Goal: Navigation & Orientation: Find specific page/section

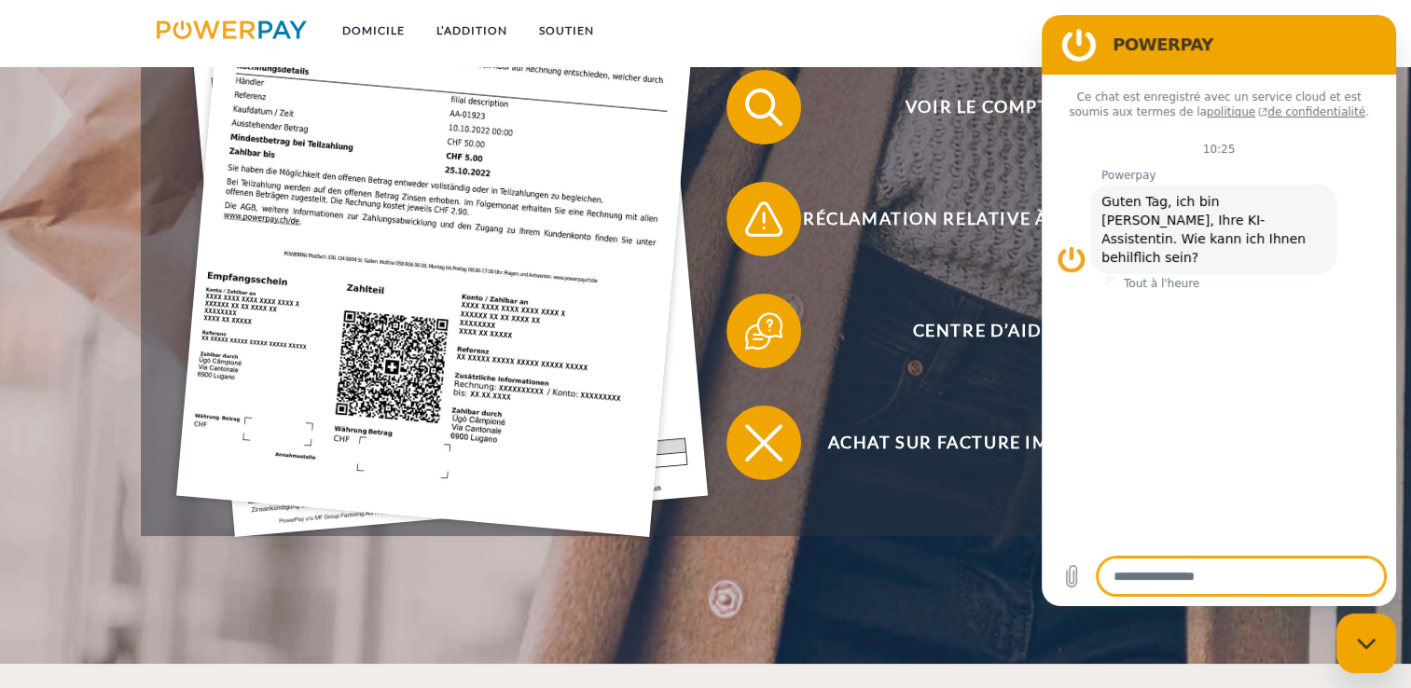
scroll to position [653, 0]
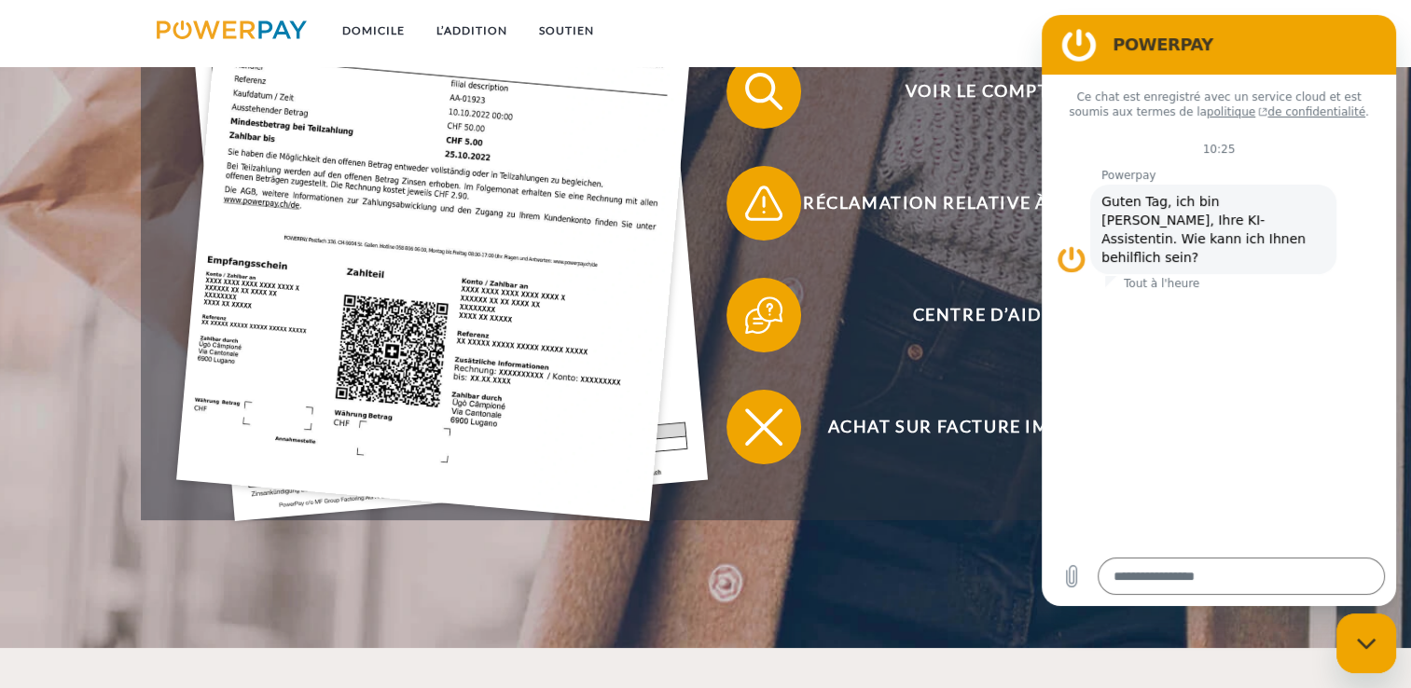
click at [1379, 645] on div "Fermer la fenêtre de messagerie" at bounding box center [1366, 643] width 56 height 56
type textarea "*"
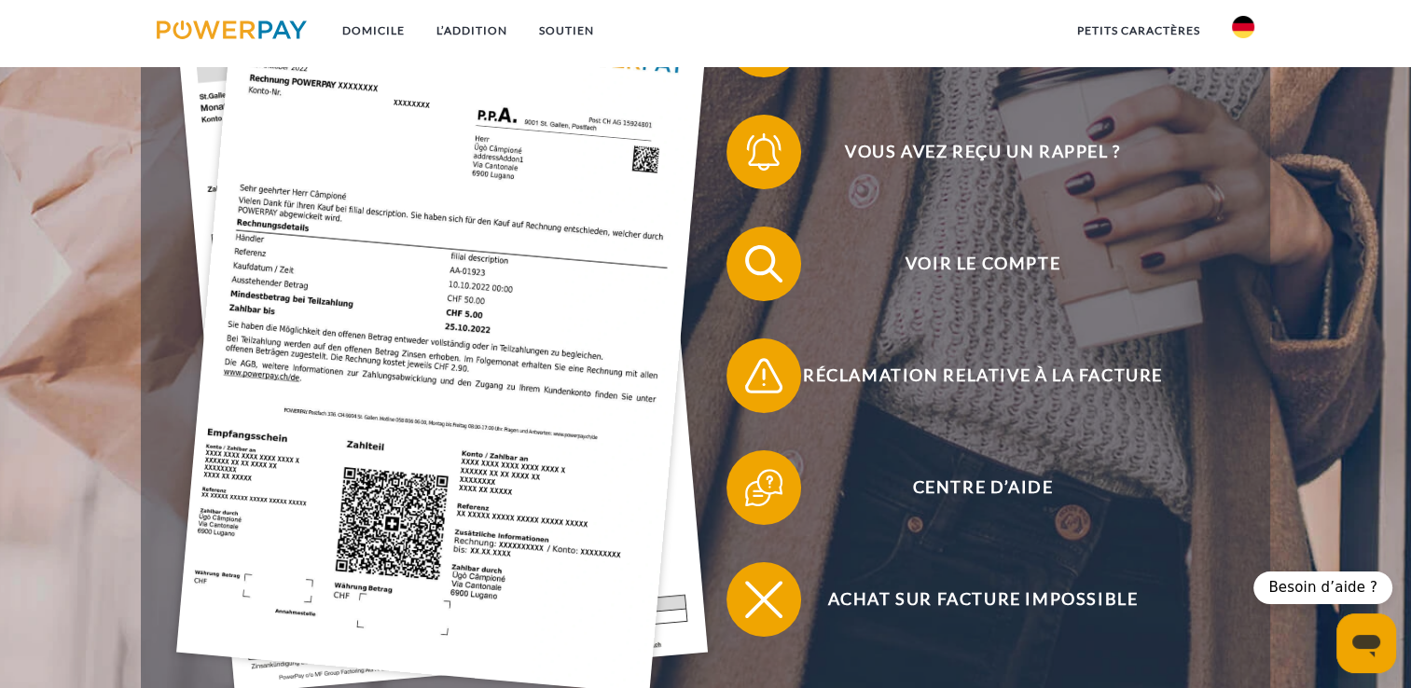
scroll to position [560, 0]
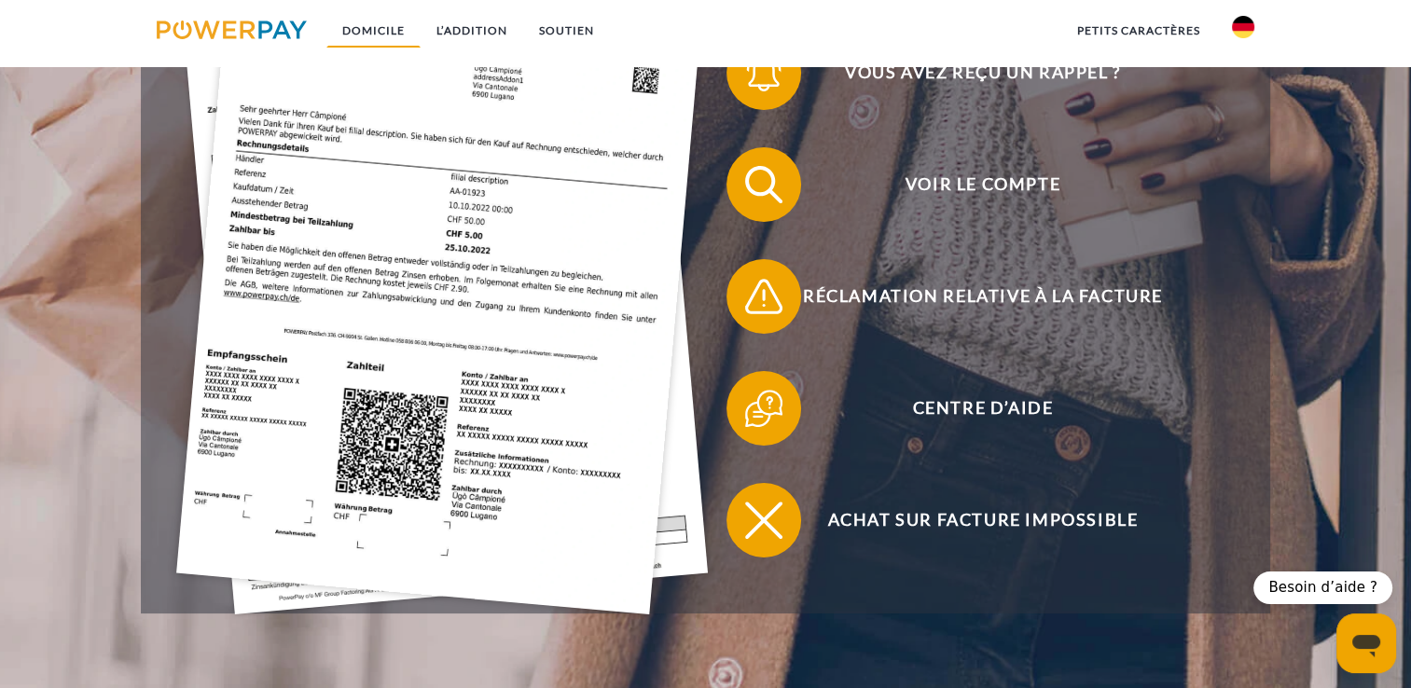
click at [382, 26] on link "Domicile" at bounding box center [373, 31] width 94 height 34
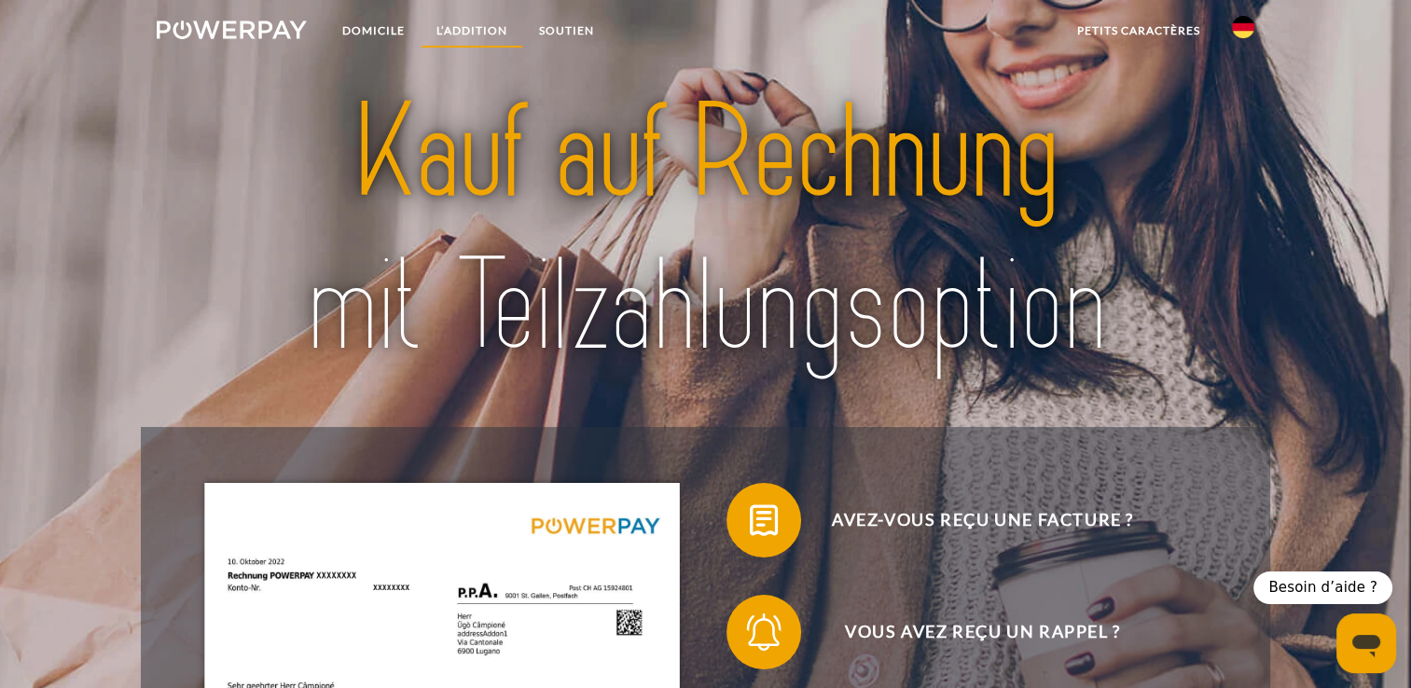
click at [476, 35] on link "L’ADDITION" at bounding box center [472, 31] width 103 height 34
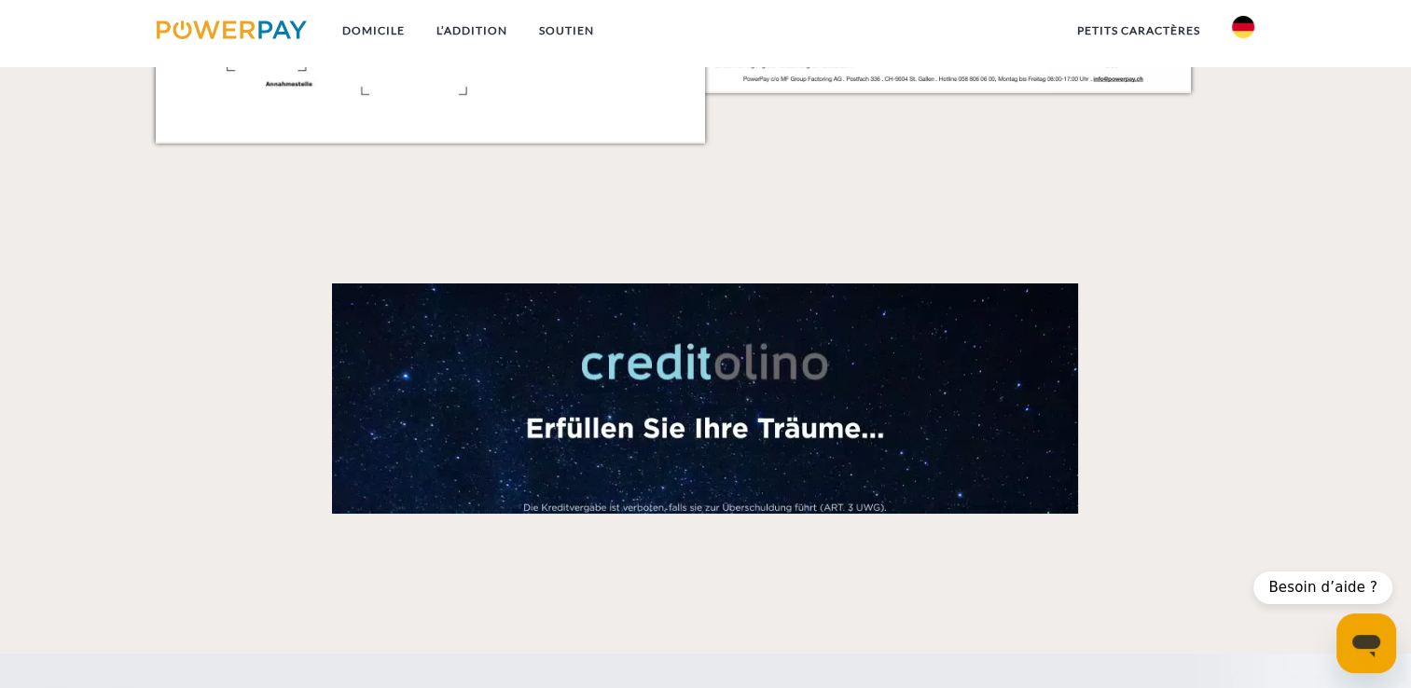
scroll to position [2610, 0]
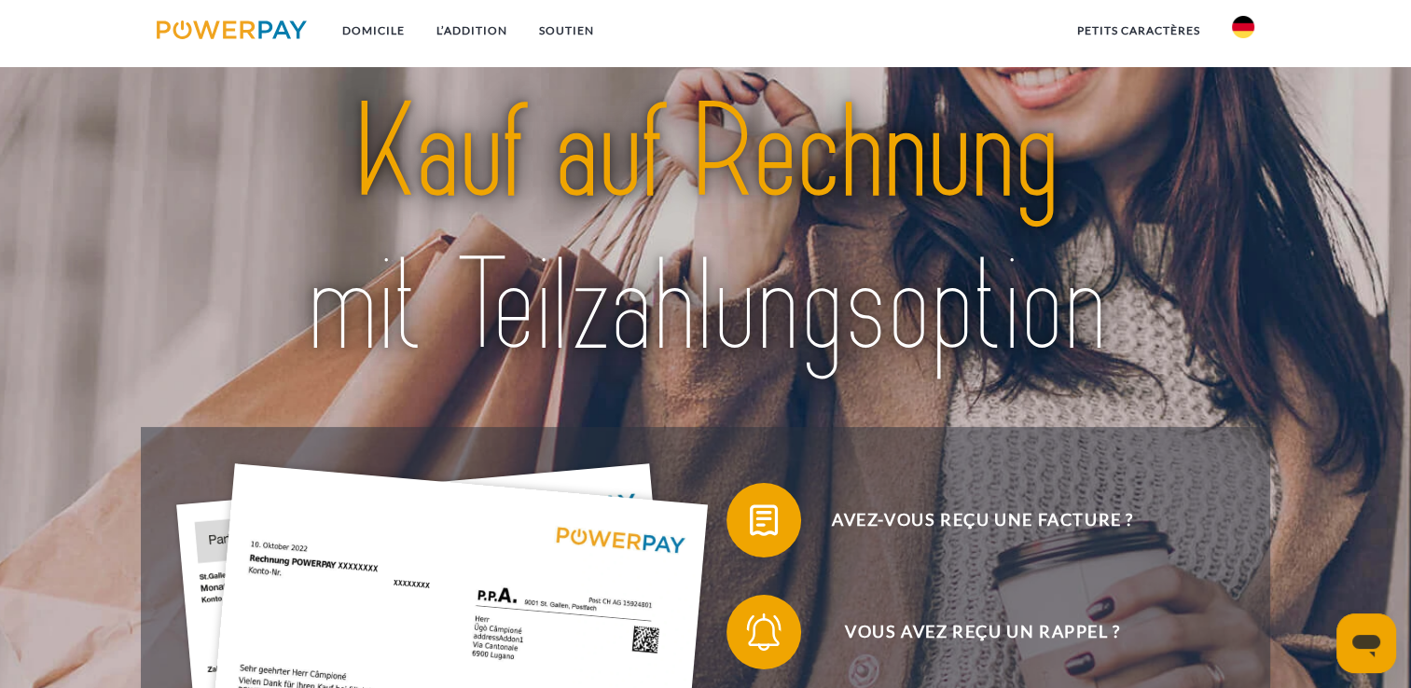
scroll to position [560, 0]
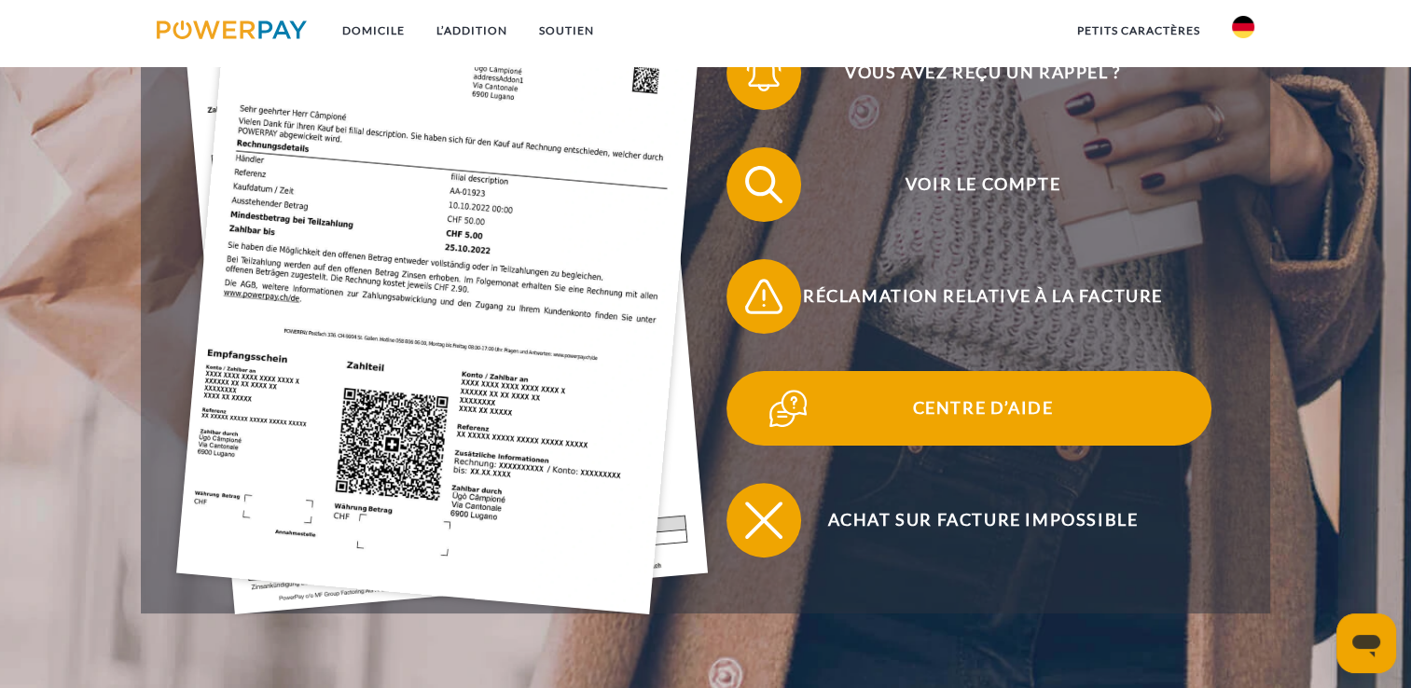
click at [822, 416] on span "Centre d’aide" at bounding box center [982, 408] width 457 height 75
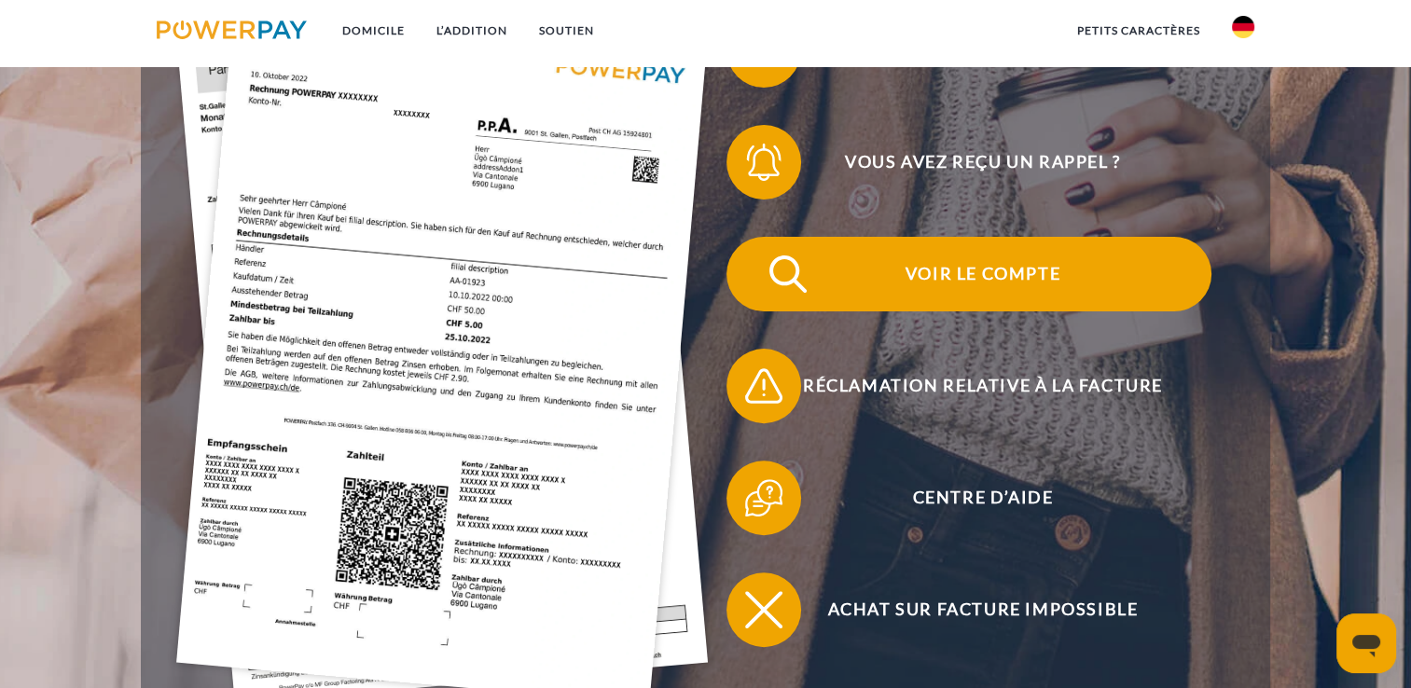
scroll to position [466, 0]
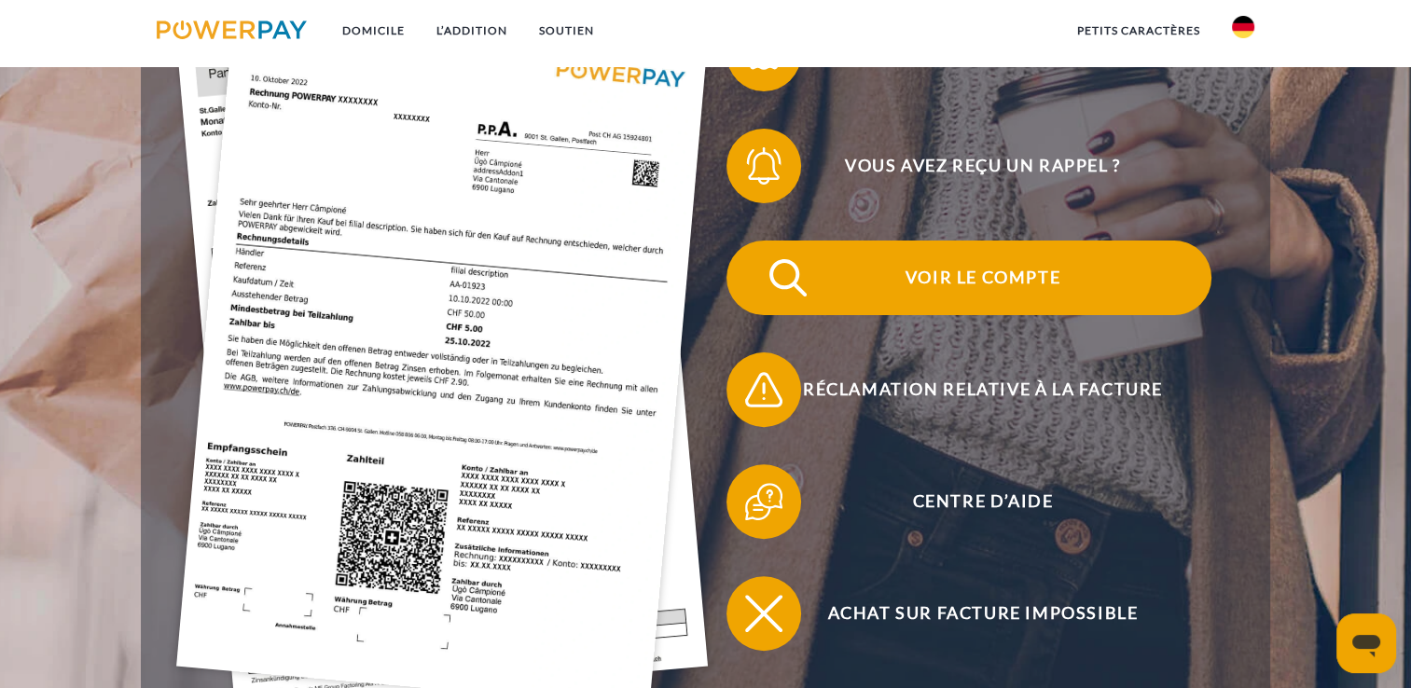
click at [783, 283] on img at bounding box center [788, 278] width 47 height 47
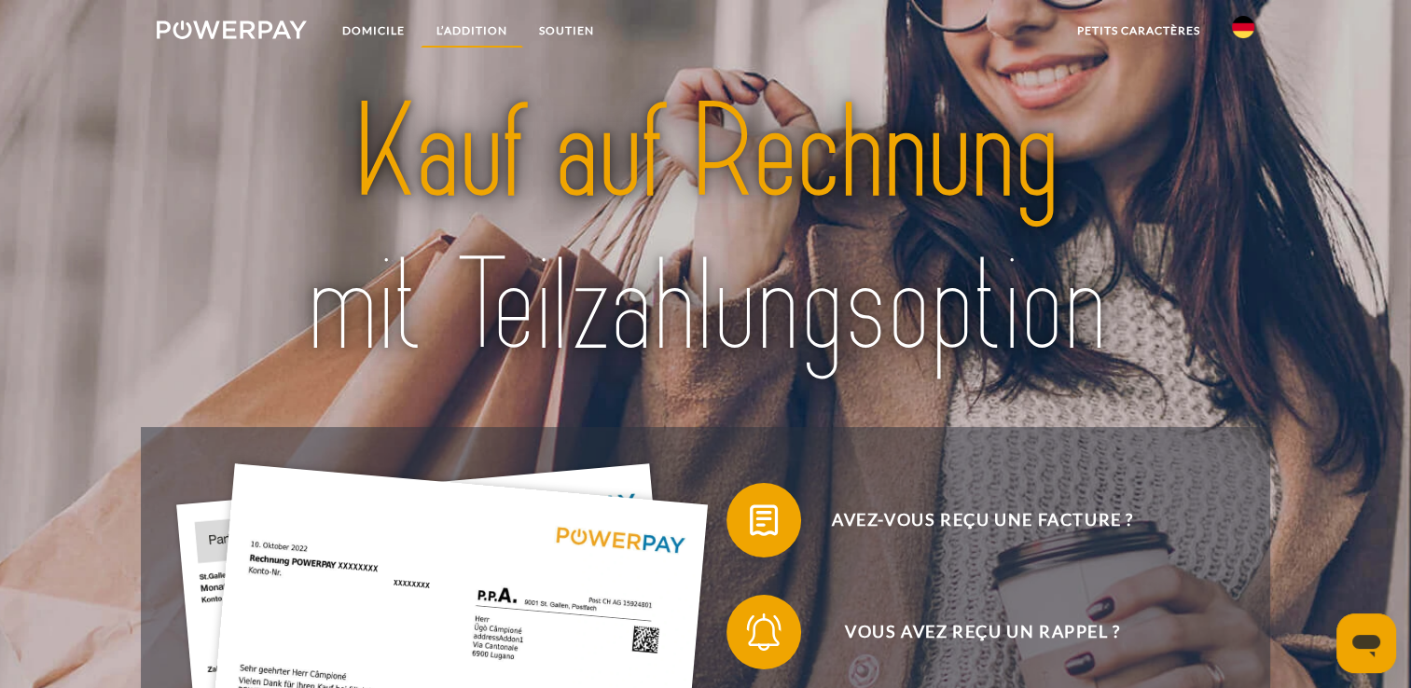
click at [474, 24] on link "L’ADDITION" at bounding box center [472, 31] width 103 height 34
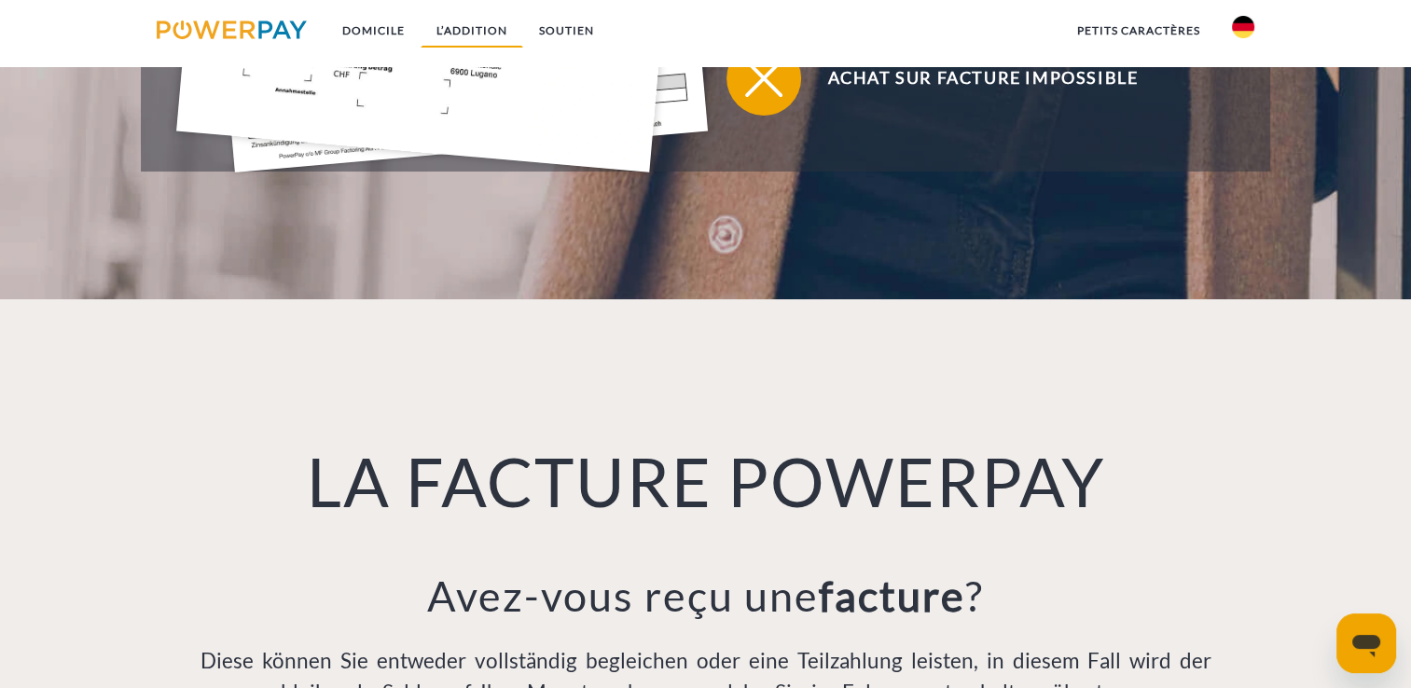
scroll to position [1305, 0]
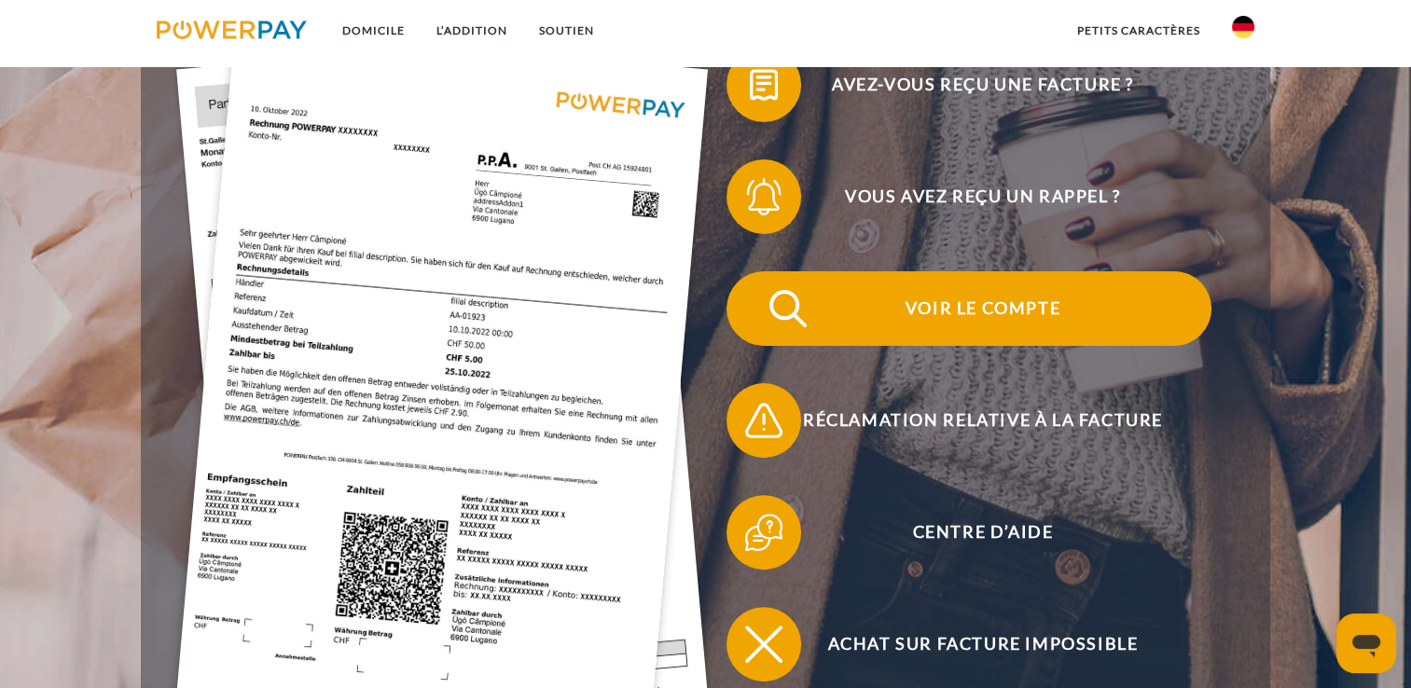
scroll to position [560, 0]
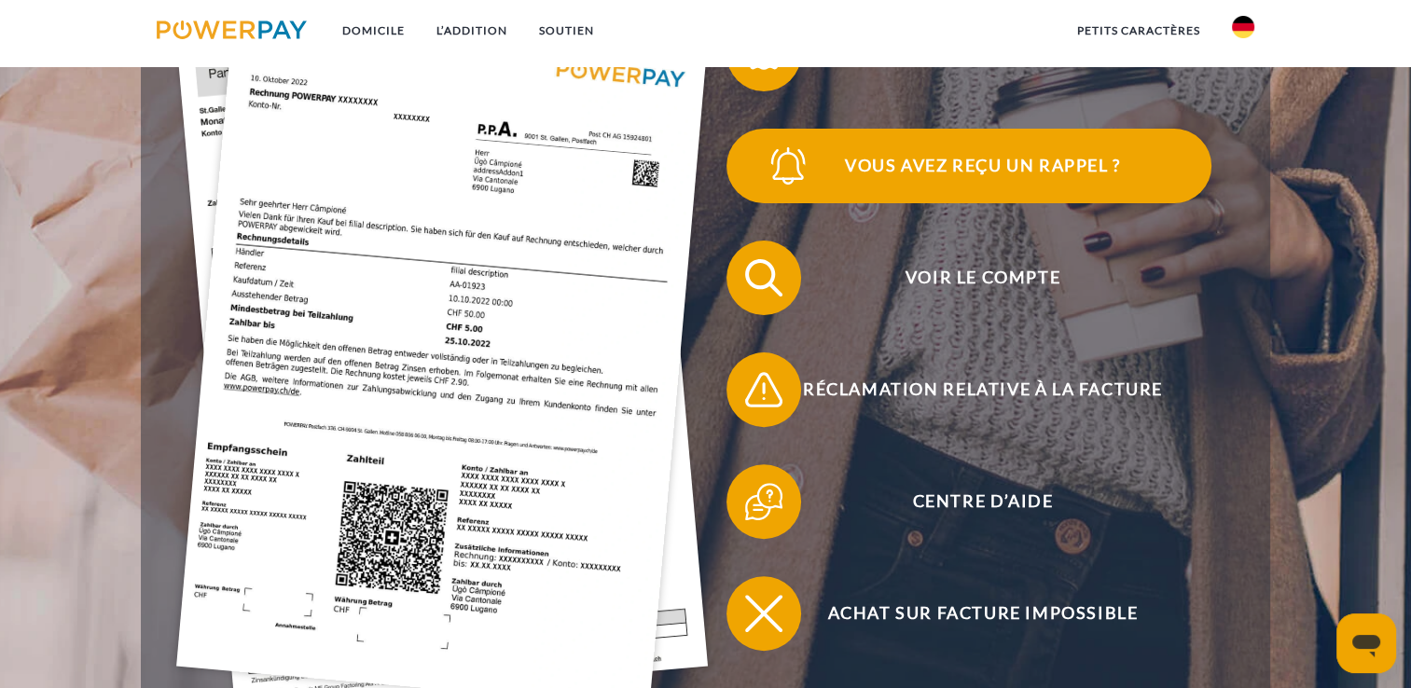
scroll to position [93, 0]
